Goal: Transaction & Acquisition: Obtain resource

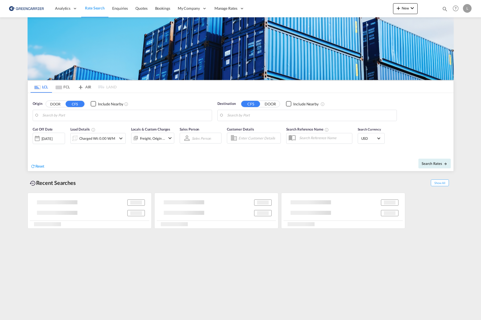
type input "[GEOGRAPHIC_DATA], NOOSL"
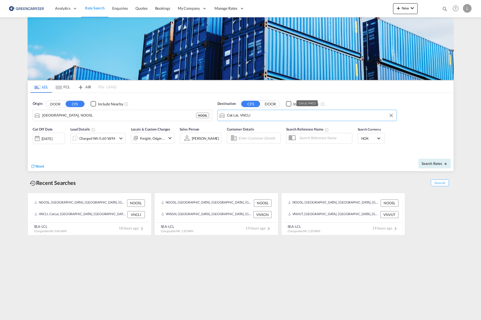
click at [277, 118] on input "Cat Lai, VNCLI" at bounding box center [310, 115] width 167 height 8
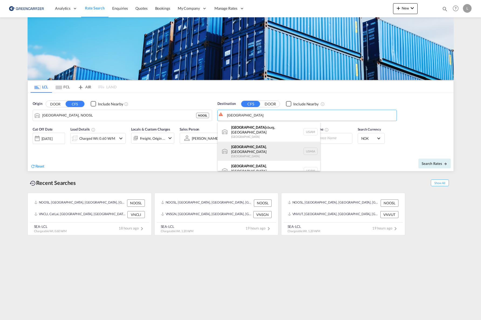
click at [270, 144] on div "[GEOGRAPHIC_DATA] , [GEOGRAPHIC_DATA] [GEOGRAPHIC_DATA] USMIA" at bounding box center [269, 150] width 103 height 19
type input "[GEOGRAPHIC_DATA], [GEOGRAPHIC_DATA], [GEOGRAPHIC_DATA]"
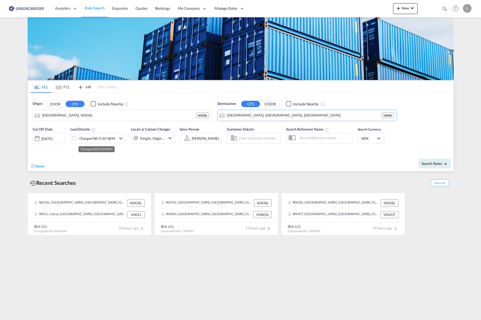
click at [94, 142] on div "Charged Wt: 0.60 W/M" at bounding box center [97, 138] width 36 height 8
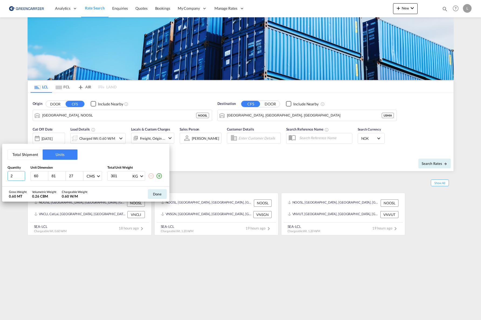
drag, startPoint x: 18, startPoint y: 175, endPoint x: -10, endPoint y: 176, distance: 27.6
click at [0, 176] on html "Analytics Reports Dashboard Rate Search Enquiries Quotes" at bounding box center [240, 160] width 481 height 320
type input "1"
type input "75"
type input "86"
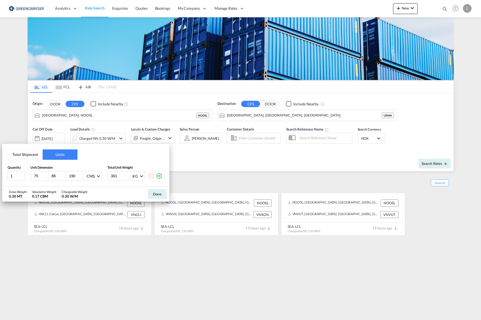
type input "190"
drag, startPoint x: 120, startPoint y: 176, endPoint x: 90, endPoint y: 176, distance: 29.7
click at [90, 176] on div "1 75 86 190 CMS CMS Inches 301 KG KG LB" at bounding box center [86, 176] width 157 height 10
type input "500"
click at [163, 195] on button "Done" at bounding box center [157, 194] width 19 height 10
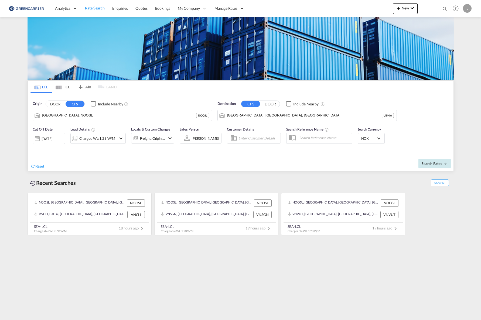
click at [443, 163] on span "Search Rates" at bounding box center [435, 163] width 26 height 4
type input "NOOSL to USMIA / [DATE]"
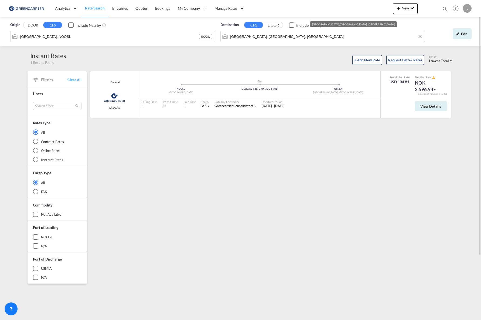
click at [256, 34] on div "Origin DOOR CFS Include Nearby [GEOGRAPHIC_DATA], NOOSL NOOSL Destination CFS D…" at bounding box center [240, 31] width 481 height 29
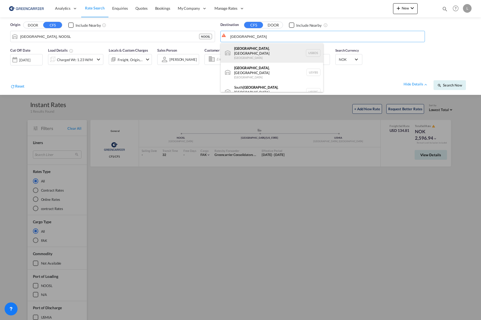
click at [268, 50] on div "[GEOGRAPHIC_DATA] , [GEOGRAPHIC_DATA] [GEOGRAPHIC_DATA] USBOS" at bounding box center [272, 52] width 103 height 19
type input "[GEOGRAPHIC_DATA], [GEOGRAPHIC_DATA], USBOS"
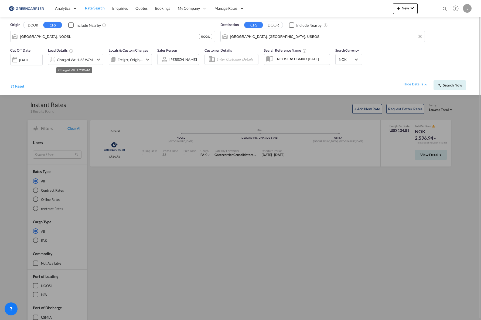
click at [59, 60] on div "Charged Wt: 1.23 W/M" at bounding box center [75, 60] width 36 height 8
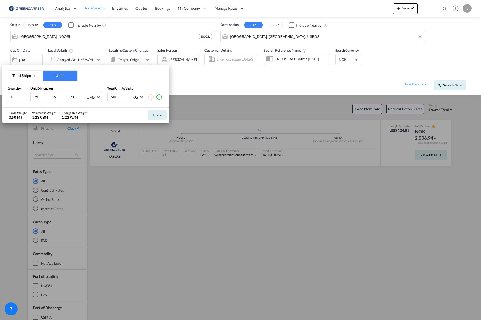
click at [20, 76] on button "Total Shipment" at bounding box center [25, 75] width 35 height 10
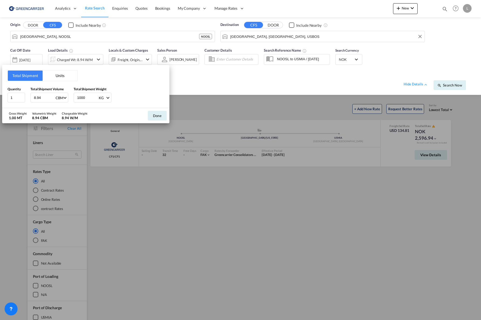
drag, startPoint x: 27, startPoint y: 101, endPoint x: 0, endPoint y: 100, distance: 27.0
click at [0, 100] on div "Total Shipment Units Quantity 1 Total Shipment Volume 8.94 CBM CBM CFT Total Sh…" at bounding box center [240, 160] width 481 height 320
type input "11.4"
click at [157, 116] on button "Done" at bounding box center [157, 116] width 19 height 10
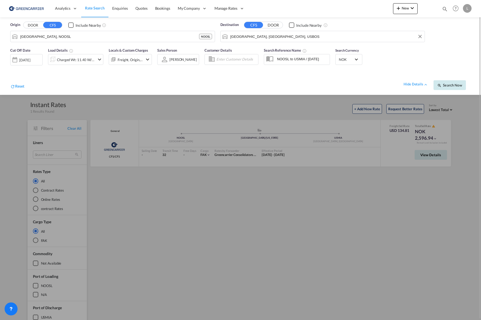
click at [447, 87] on button "Search Now" at bounding box center [450, 85] width 32 height 10
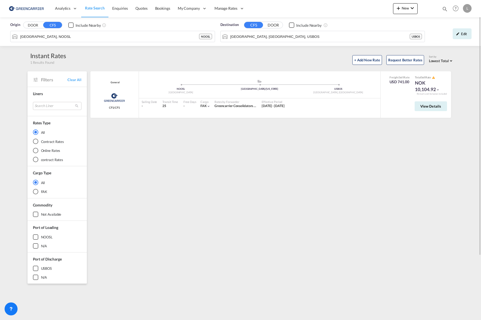
click at [188, 217] on div "General Greencarrier Consolidator CFS/CFS added by you .a{fill:#aaa8ad;} .a{fil…" at bounding box center [272, 233] width 365 height 324
click at [281, 39] on input "[GEOGRAPHIC_DATA], [GEOGRAPHIC_DATA], USBOS" at bounding box center [327, 36] width 192 height 8
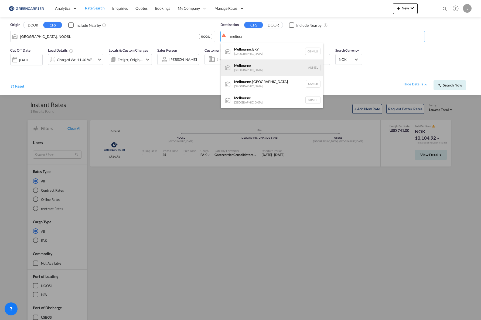
click at [269, 69] on div "Melbou rne [GEOGRAPHIC_DATA] AUMEL" at bounding box center [272, 67] width 103 height 16
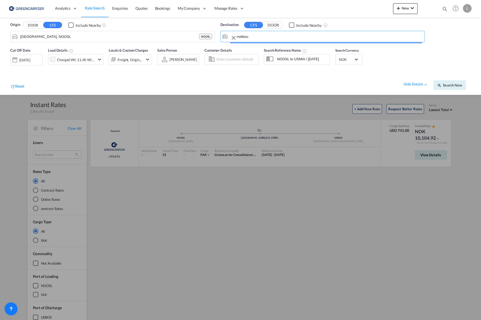
type input "[GEOGRAPHIC_DATA], [GEOGRAPHIC_DATA]"
click at [57, 59] on div at bounding box center [52, 59] width 9 height 11
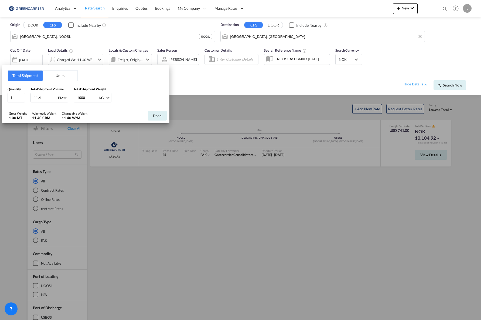
drag, startPoint x: 40, startPoint y: 97, endPoint x: -3, endPoint y: 96, distance: 43.2
click at [0, 96] on html "Analytics Reports Dashboard Rate Search Enquiries Quotes" at bounding box center [240, 160] width 481 height 320
type input "12.1"
click at [152, 114] on button "Done" at bounding box center [157, 116] width 19 height 10
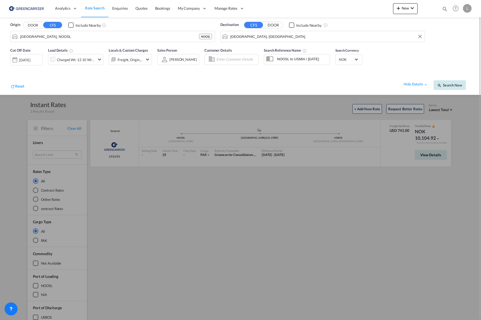
click at [444, 86] on span "Search Now" at bounding box center [450, 85] width 25 height 4
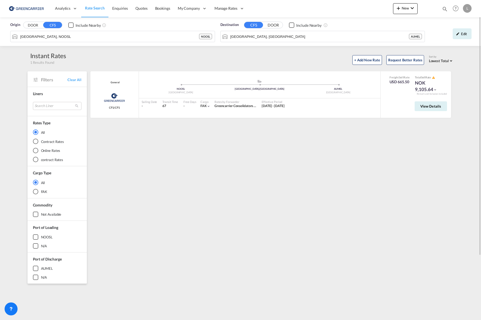
drag, startPoint x: 424, startPoint y: 162, endPoint x: 424, endPoint y: 153, distance: 8.4
click at [424, 161] on div "General Greencarrier Consolidator CFS/CFS added by you .a{fill:#aaa8ad;} .a{fil…" at bounding box center [272, 233] width 365 height 324
click at [431, 110] on button "View Details" at bounding box center [431, 106] width 32 height 10
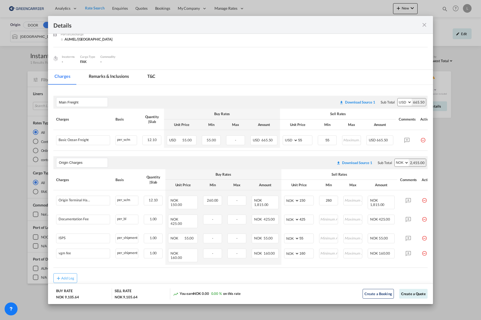
scroll to position [47, 0]
